Goal: Task Accomplishment & Management: Manage account settings

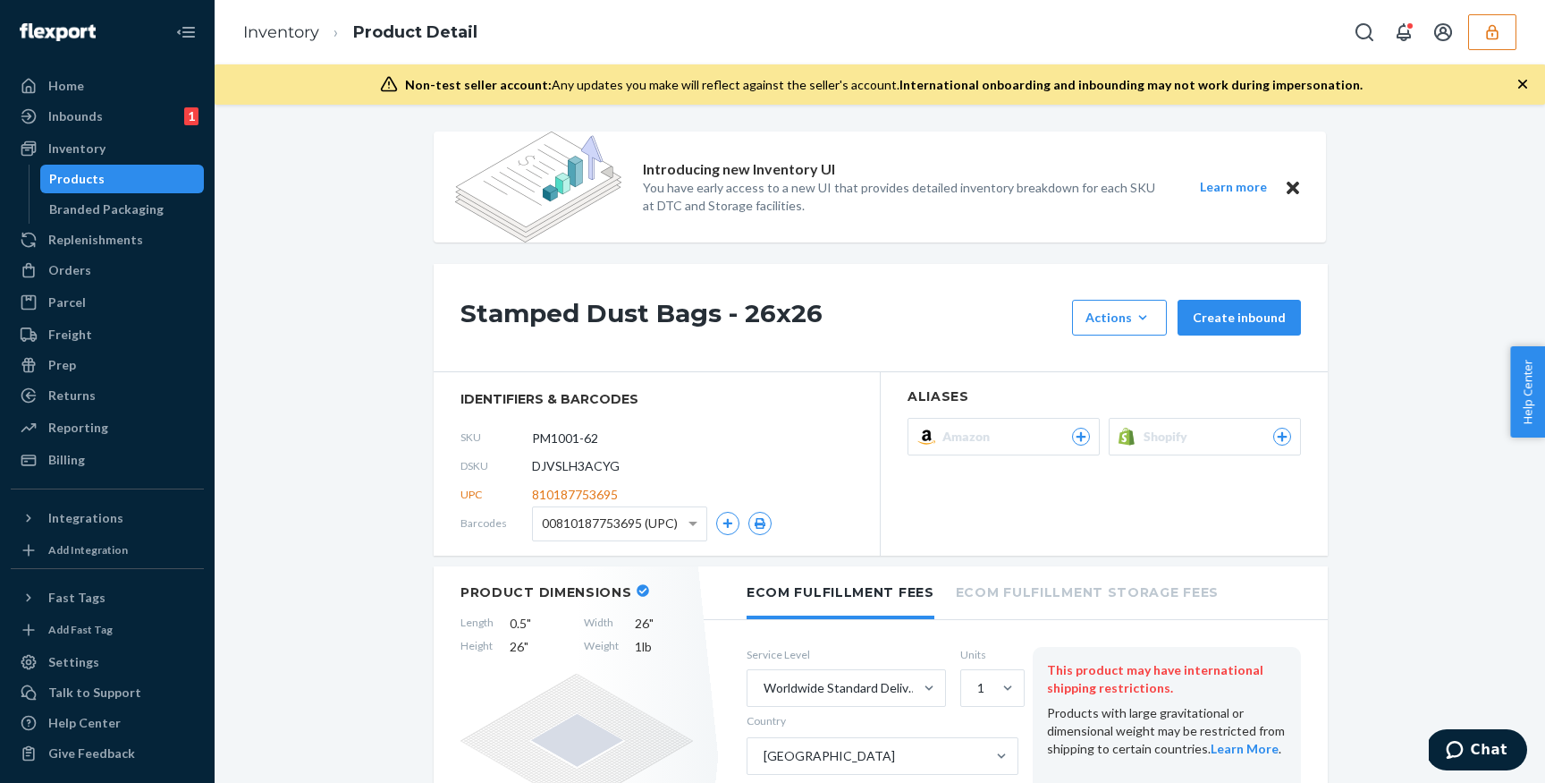
scroll to position [3039, 0]
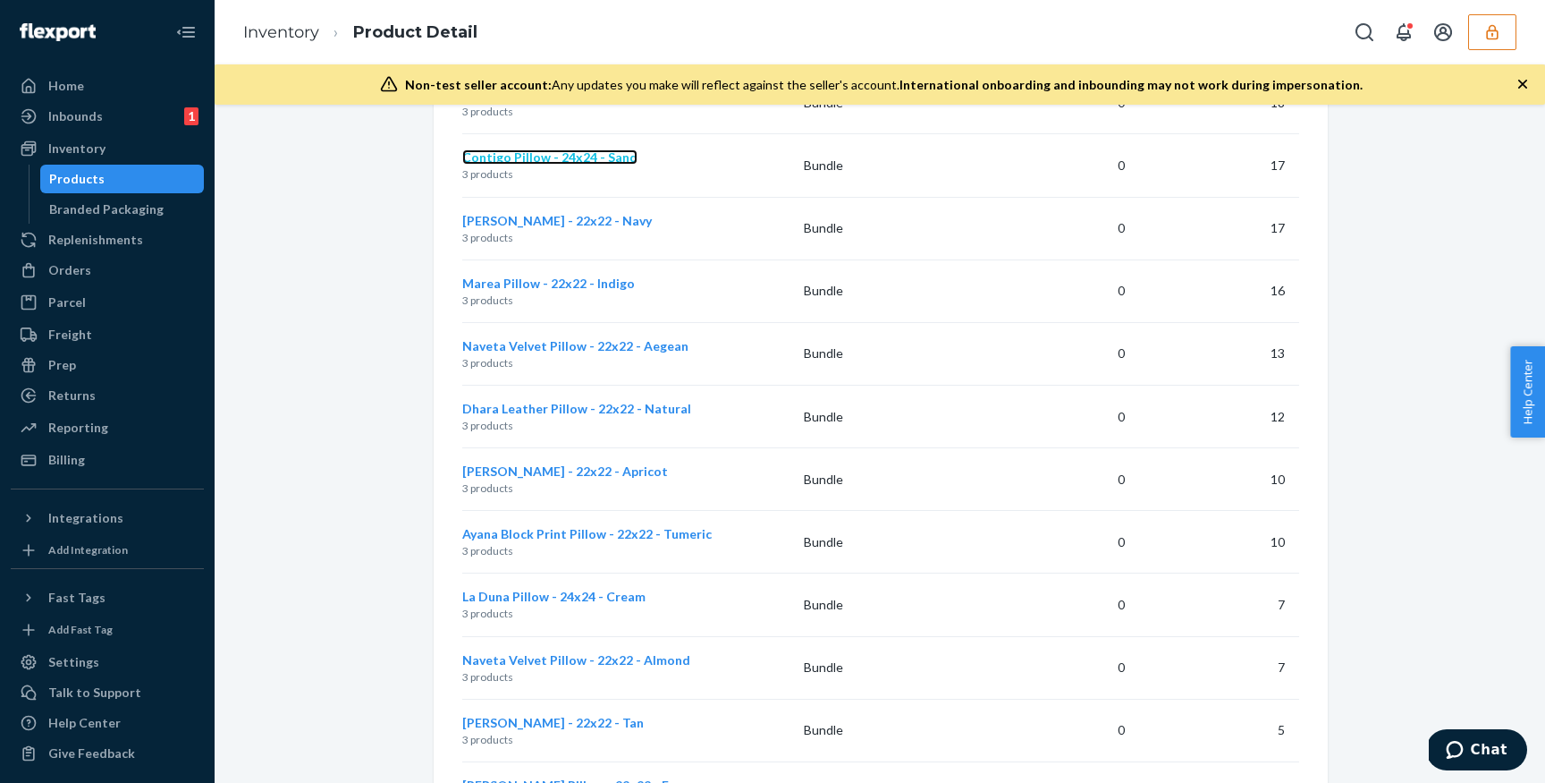
click at [507, 149] on span "Contigo Pillow - 24x24 - Sand" at bounding box center [549, 156] width 175 height 15
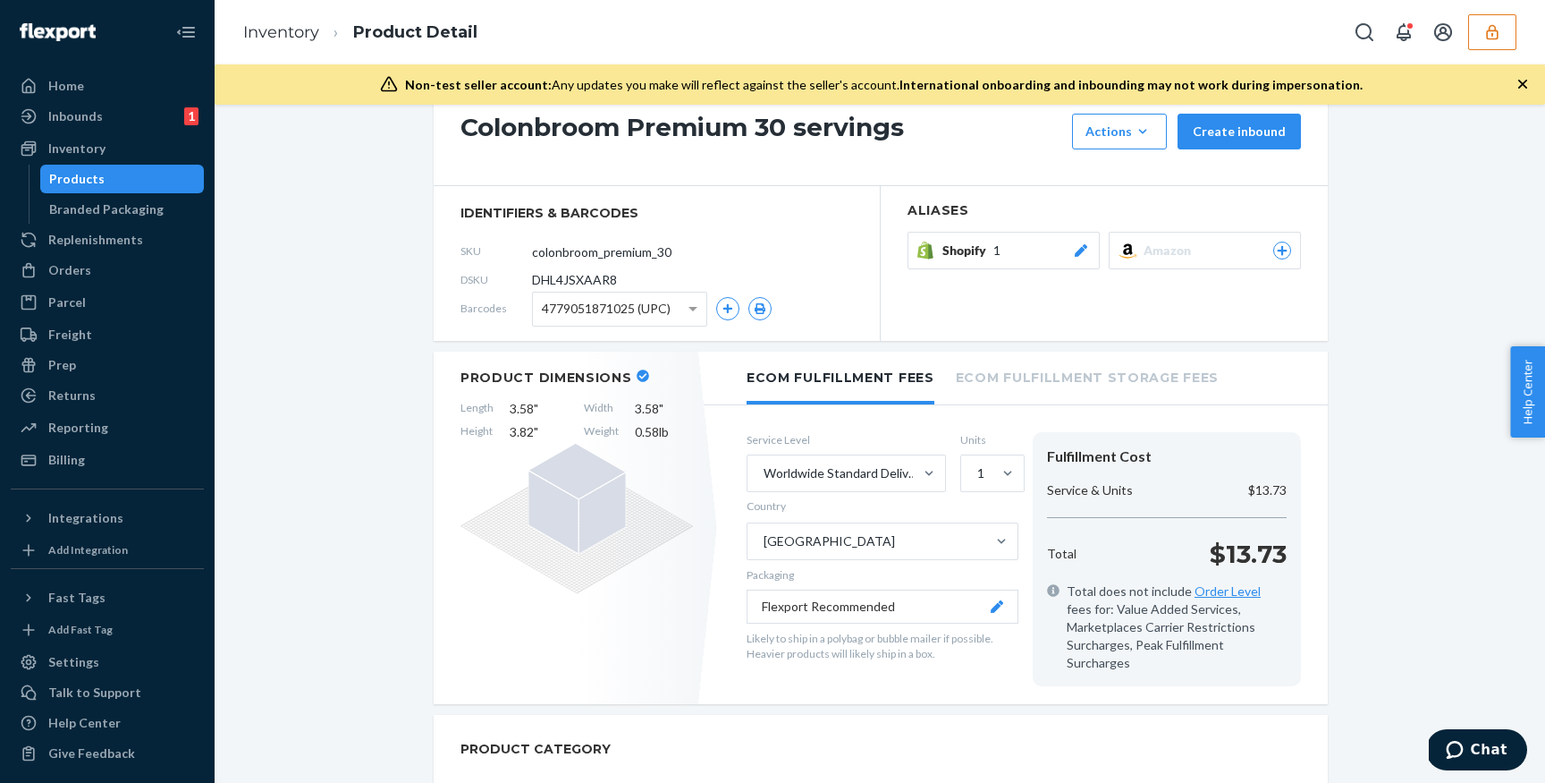
scroll to position [182, 0]
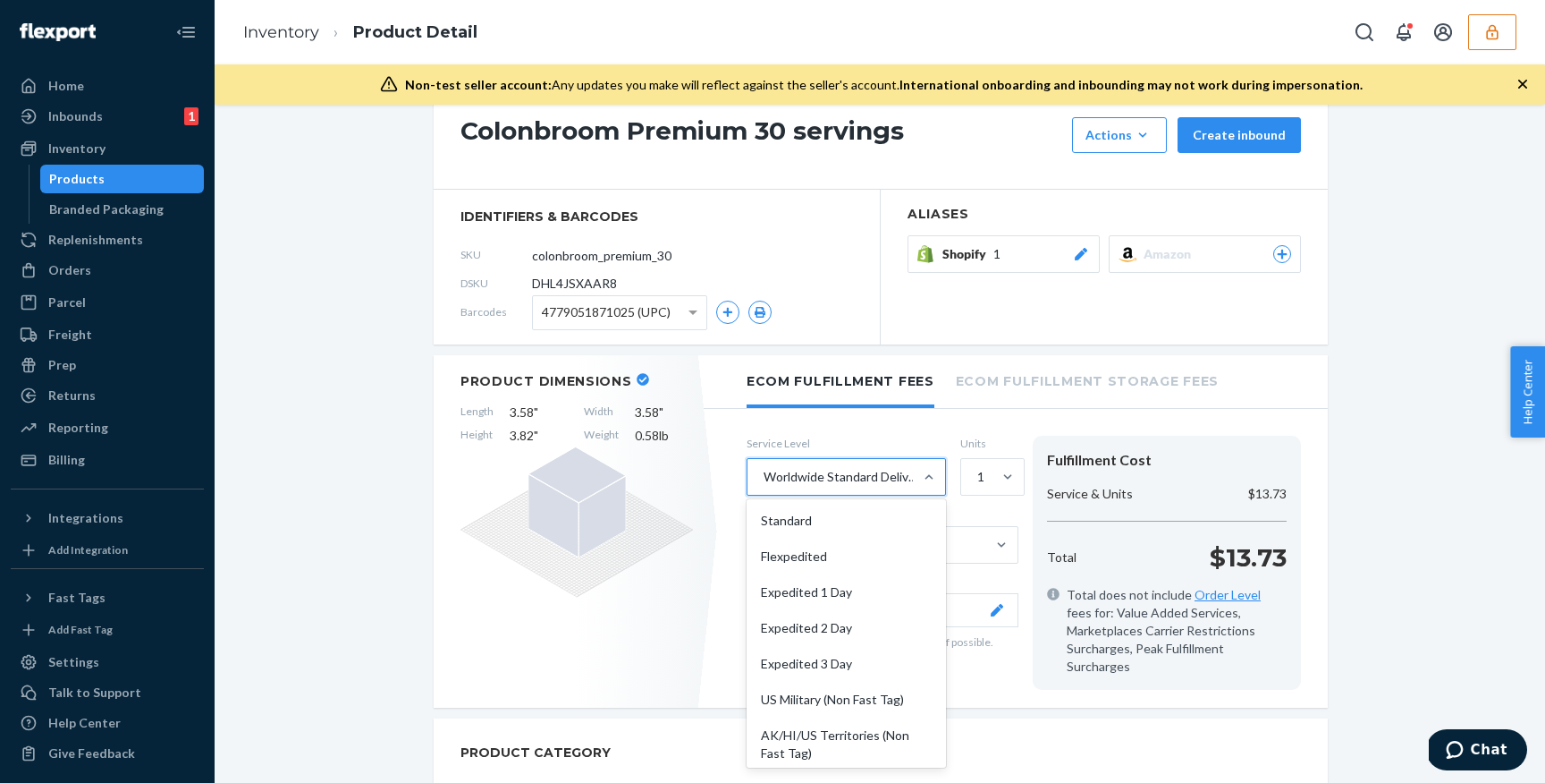
click at [887, 465] on div "Worldwide Standard Delivered Duty Unpaid" at bounding box center [830, 477] width 165 height 36
click at [764, 468] on input "option Worldwide Standard Delivered Duty Unpaid focused, 10 of 10. 10 results a…" at bounding box center [763, 477] width 2 height 18
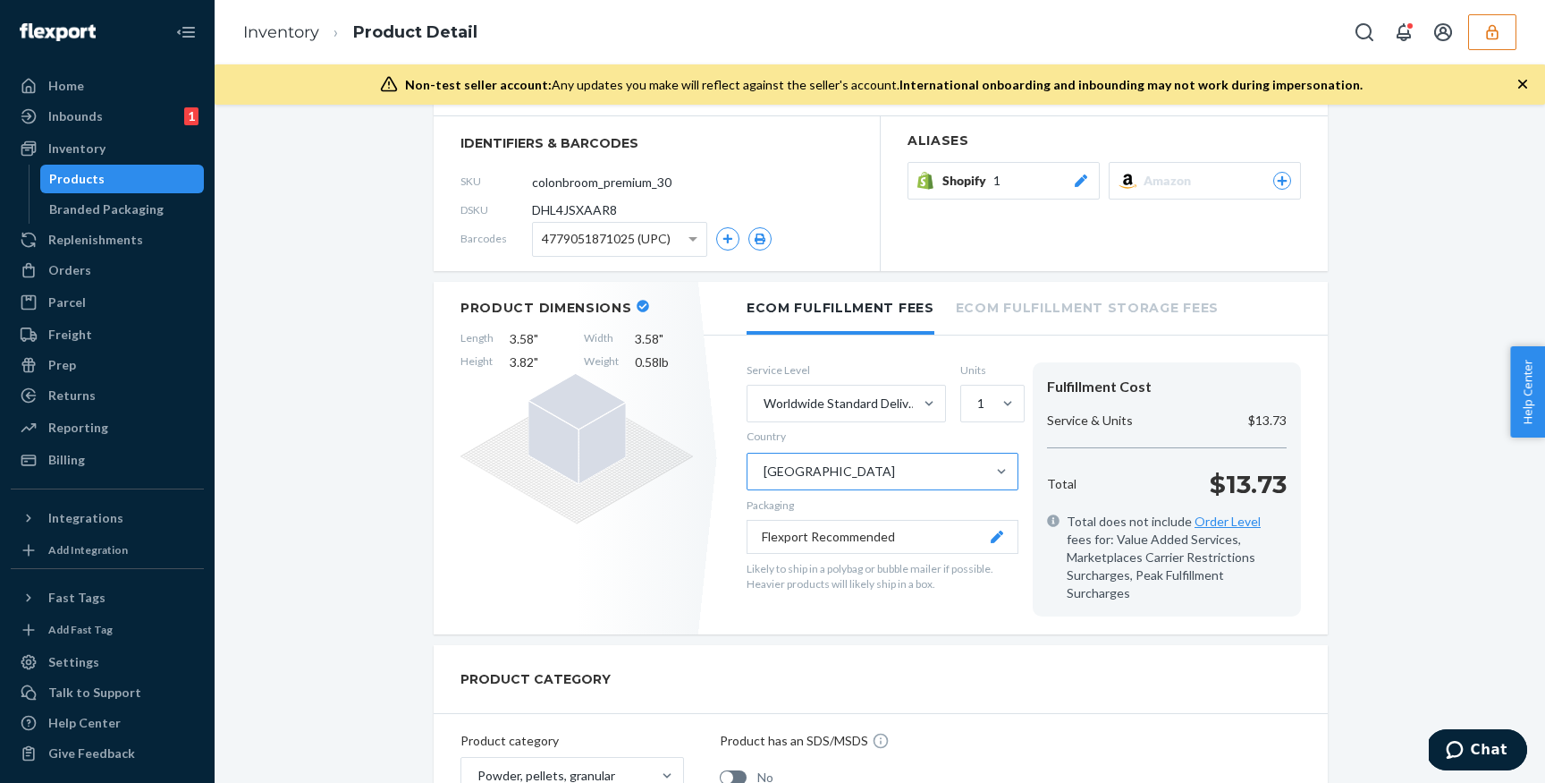
click at [842, 470] on div "Canada" at bounding box center [867, 471] width 238 height 36
click at [764, 470] on input "Country Canada" at bounding box center [763, 471] width 2 height 18
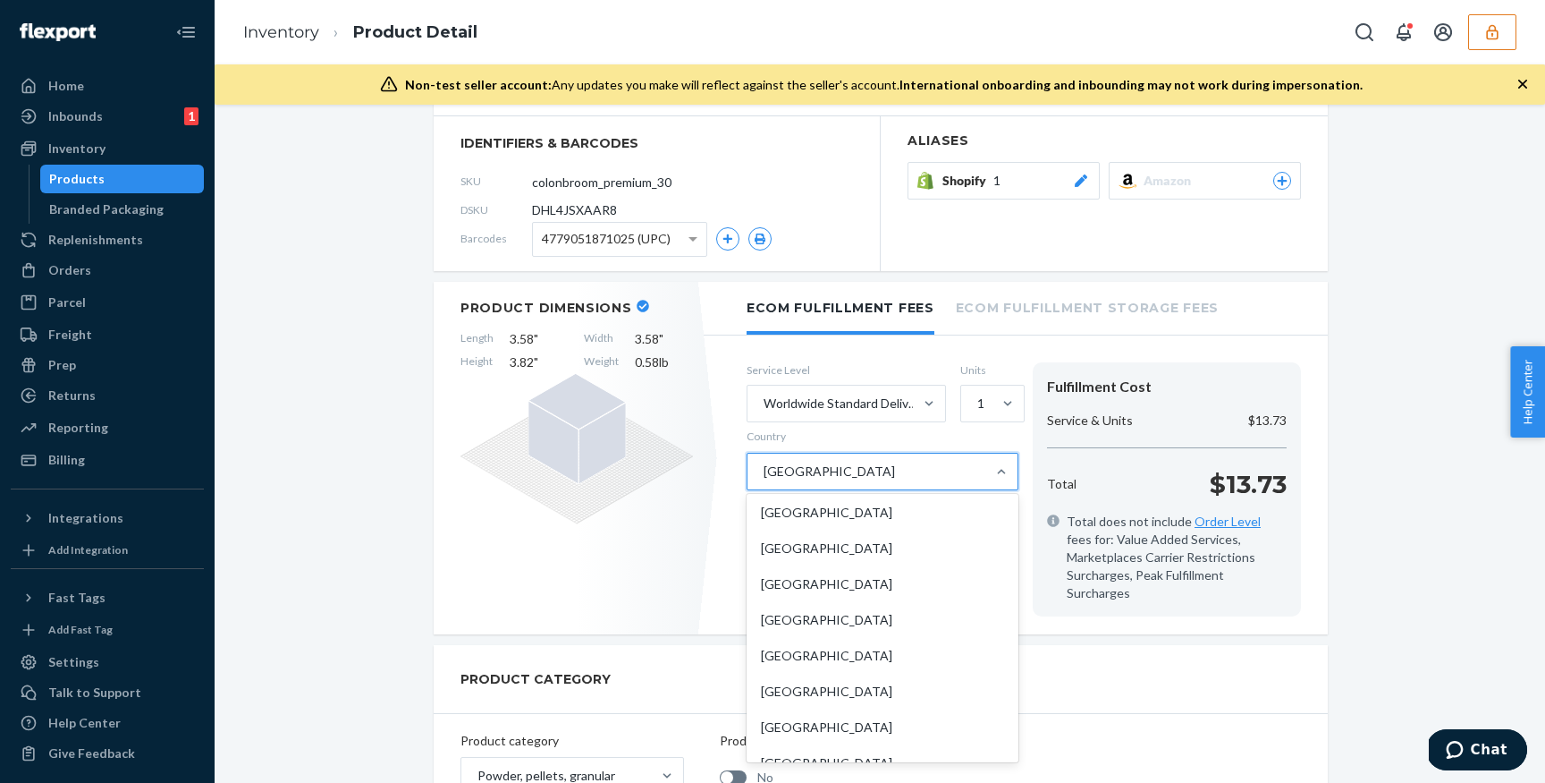
scroll to position [4710, 0]
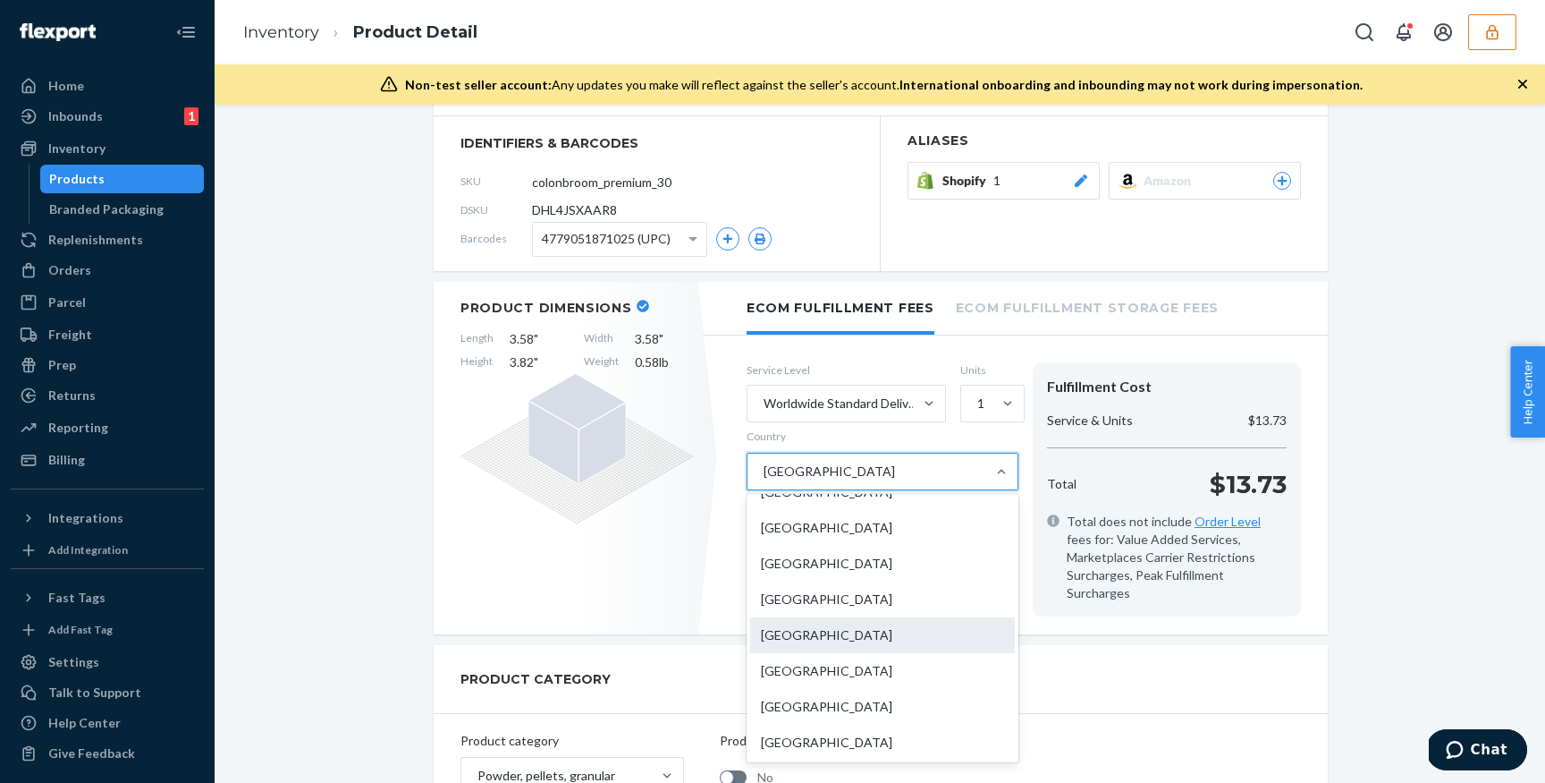
click at [840, 617] on div "Mexico" at bounding box center [882, 635] width 265 height 36
click at [764, 480] on input "Country option Mexico focused, 134 of 231. 231 results available. Use Up and Do…" at bounding box center [763, 471] width 2 height 18
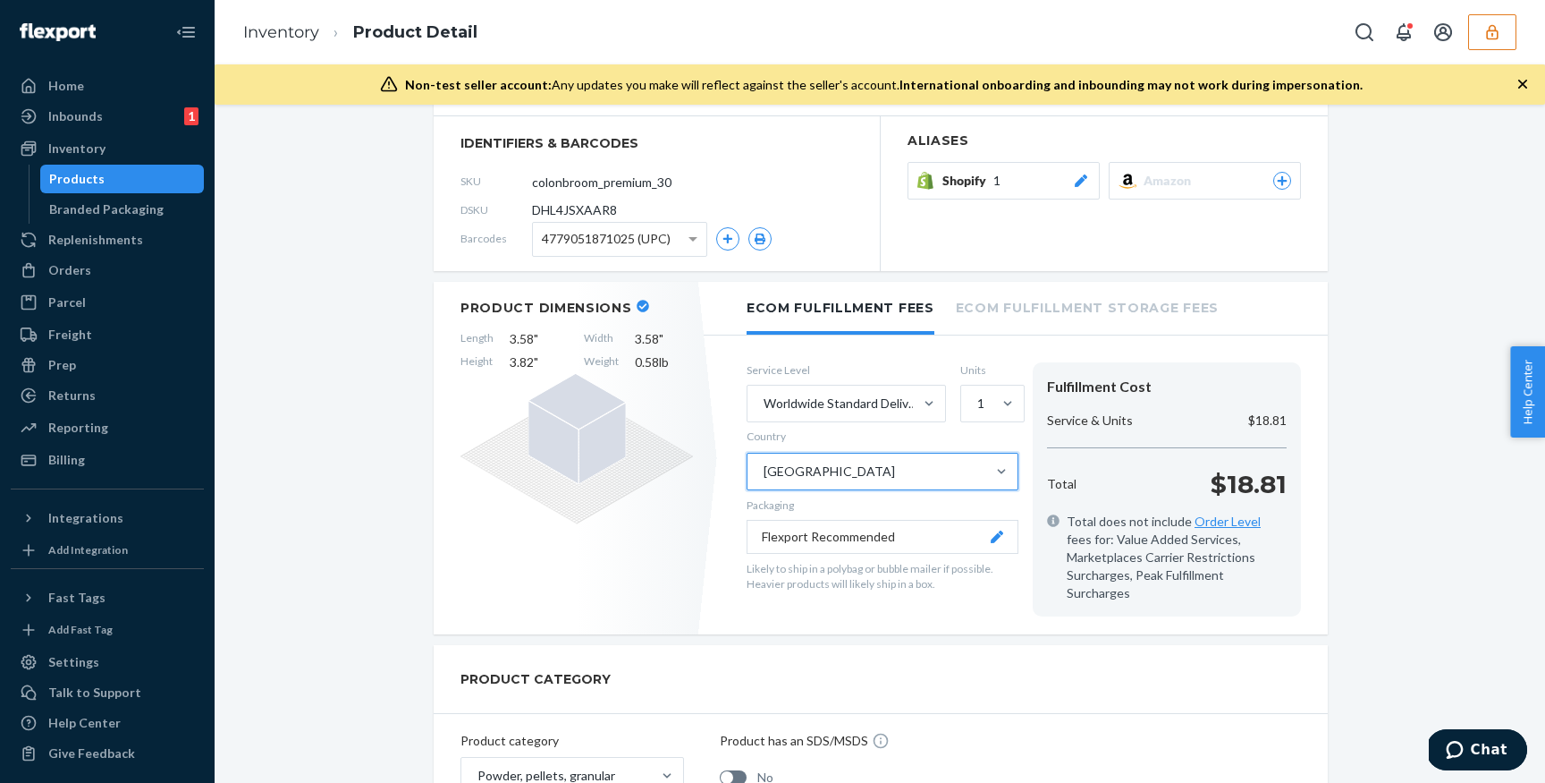
click at [980, 474] on div "Mexico" at bounding box center [867, 471] width 238 height 36
click at [764, 474] on input "Country Mexico" at bounding box center [763, 471] width 2 height 18
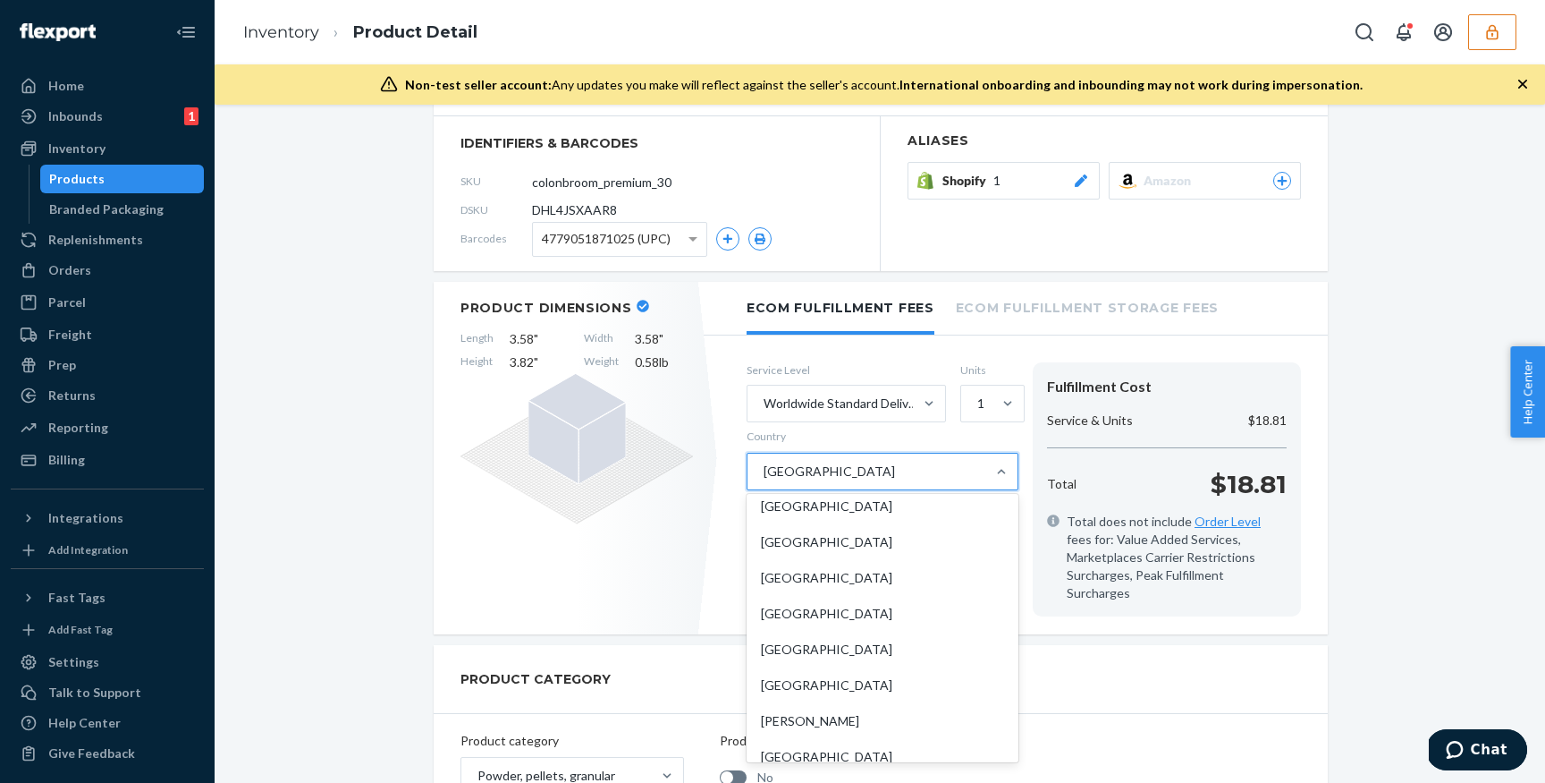
scroll to position [1147, 0]
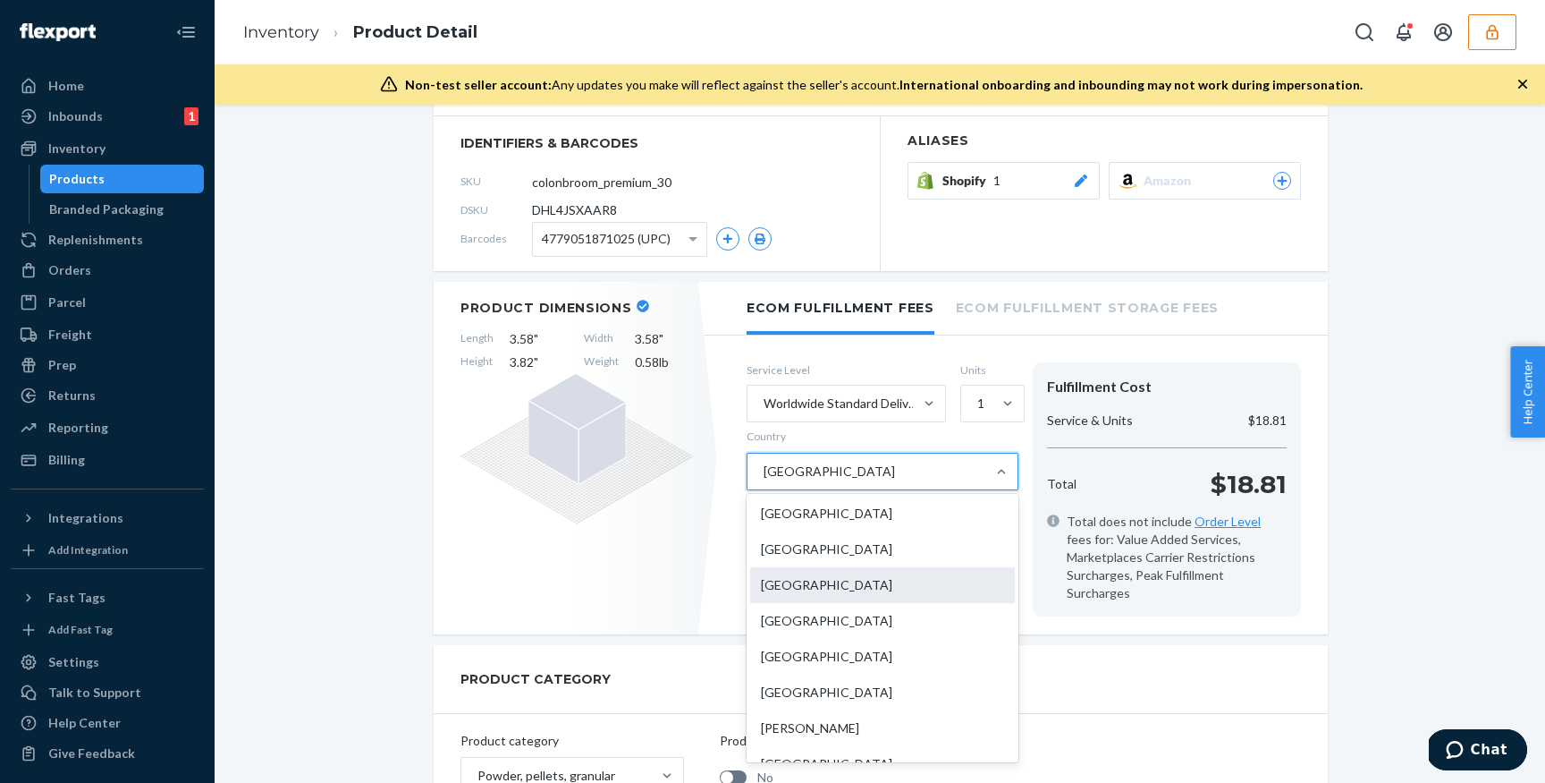
click at [902, 582] on div "Canada" at bounding box center [882, 585] width 265 height 36
click at [764, 480] on input "Country option Mexico, selected. option Canada focused, 35 of 231. 231 results …" at bounding box center [763, 471] width 2 height 18
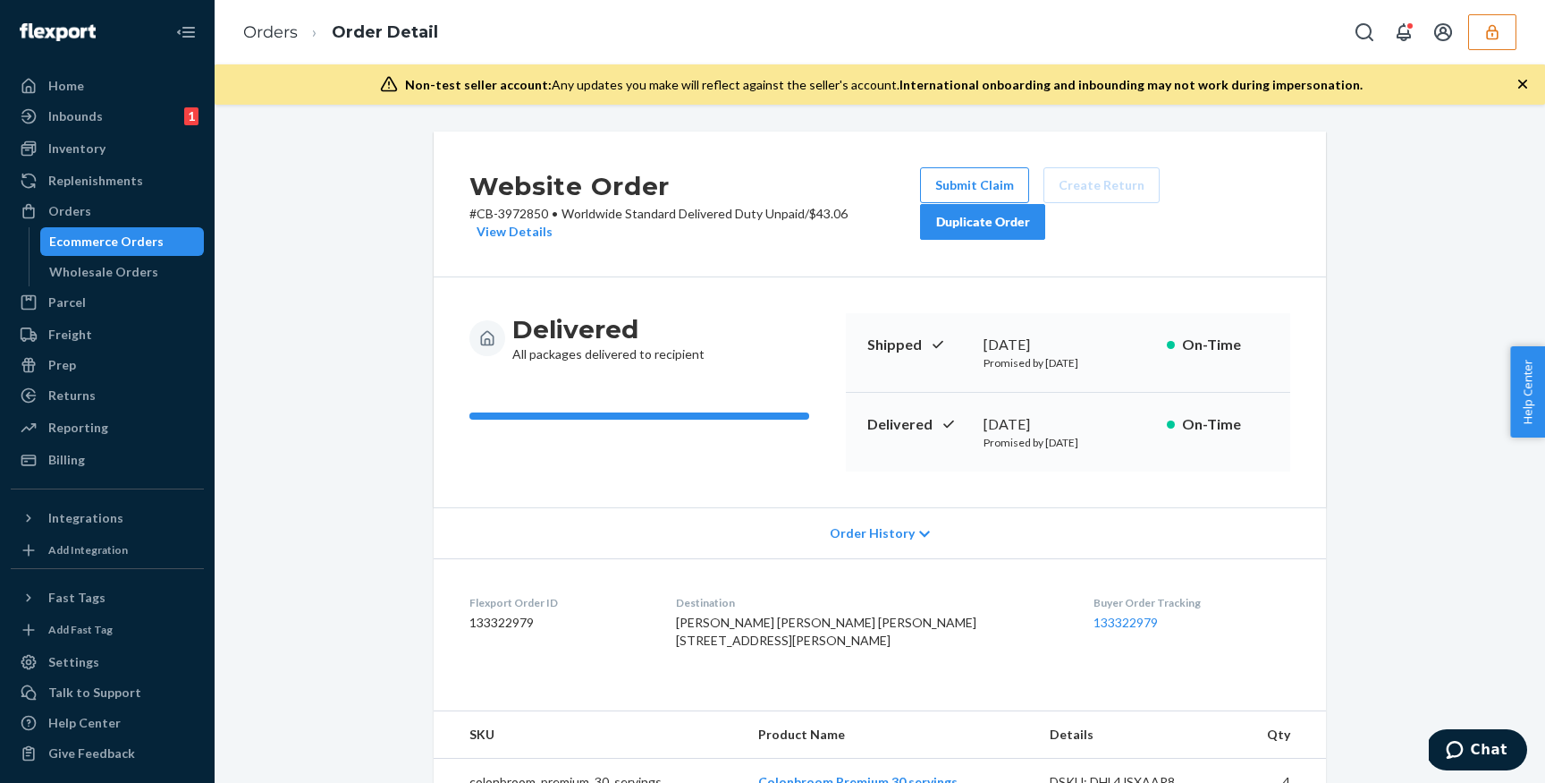
scroll to position [6, 0]
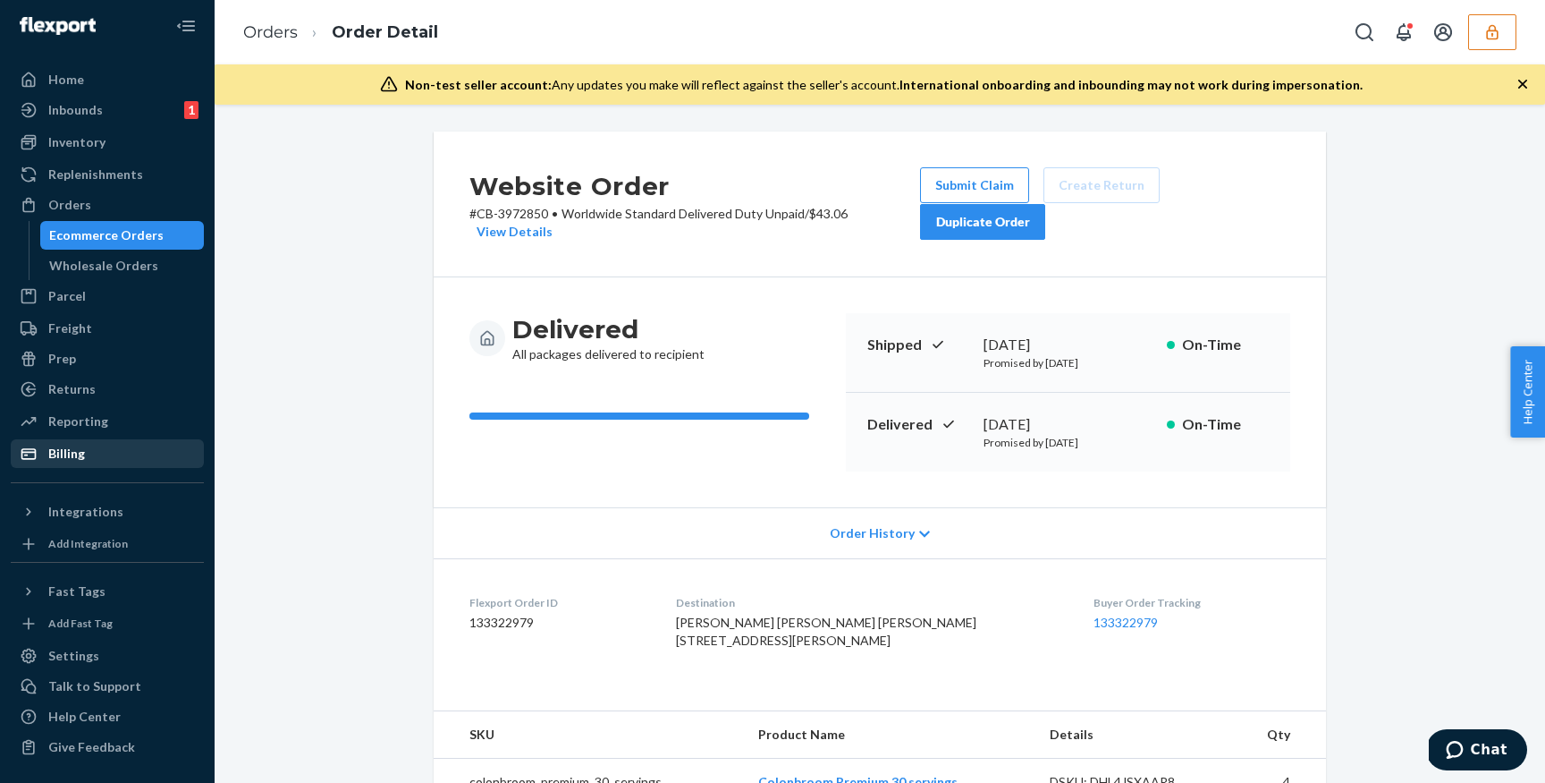
click at [103, 445] on div "Billing" at bounding box center [108, 453] width 190 height 25
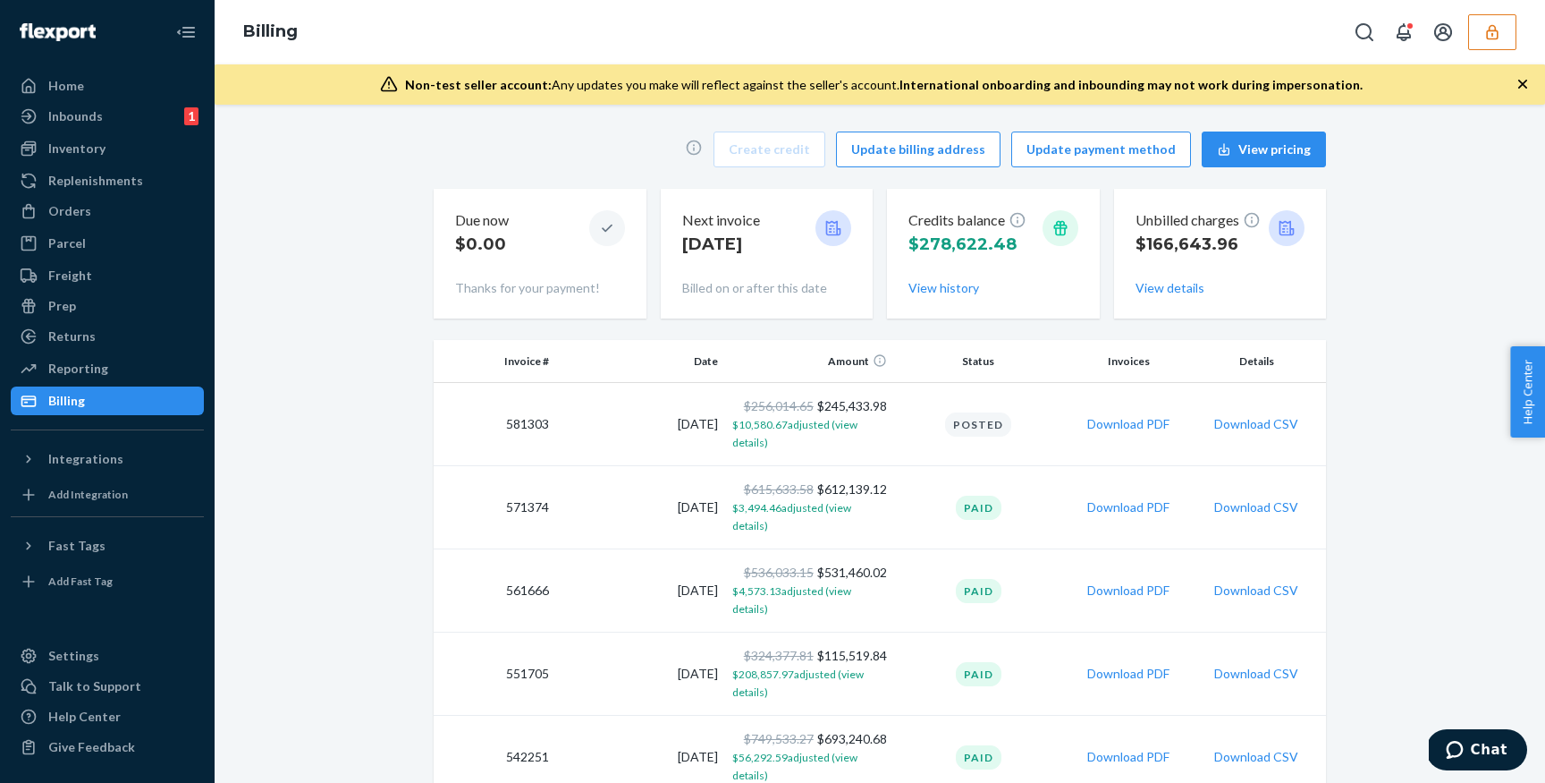
click at [776, 242] on div "Next invoice [DATE]" at bounding box center [767, 237] width 170 height 55
click at [821, 230] on div at bounding box center [834, 228] width 36 height 36
